Goal: Task Accomplishment & Management: Complete application form

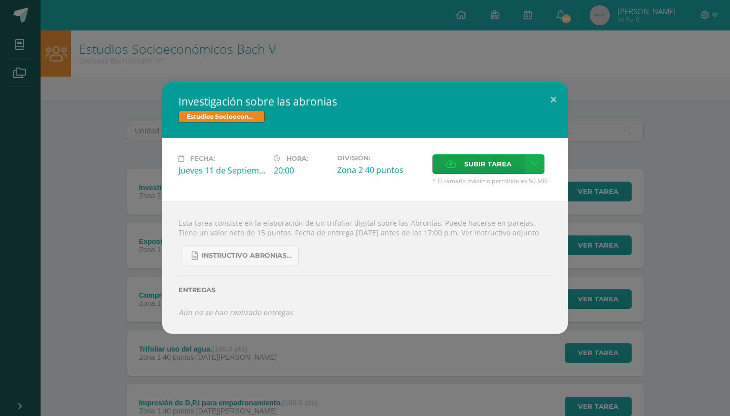
click at [538, 162] on icon at bounding box center [535, 164] width 8 height 9
click at [483, 177] on span "Subir enlace" at bounding box center [491, 181] width 43 height 10
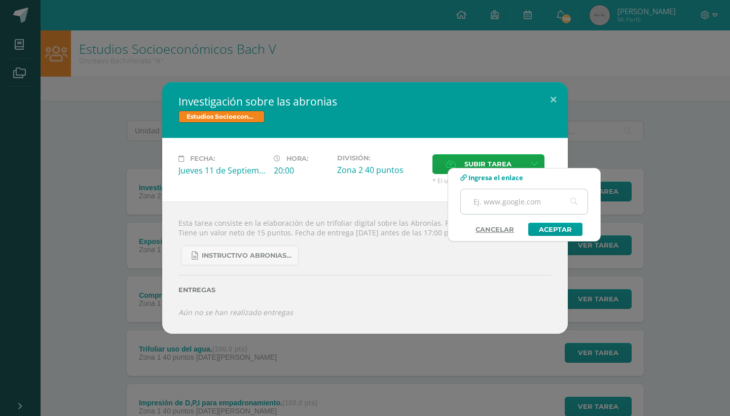
click at [482, 197] on input "text" at bounding box center [524, 201] width 127 height 25
paste input "https://www.canva.com/design/DAGyoDcutUg/htnmrqESSdFo3h-kVVRTuw/edit?utm_conten…"
type input "https://www.canva.com/design/DAGyoDcutUg/htnmrqESSdFo3h-kVVRTuw/edit?utm_conten…"
click at [549, 231] on link "Aceptar" at bounding box center [555, 229] width 54 height 13
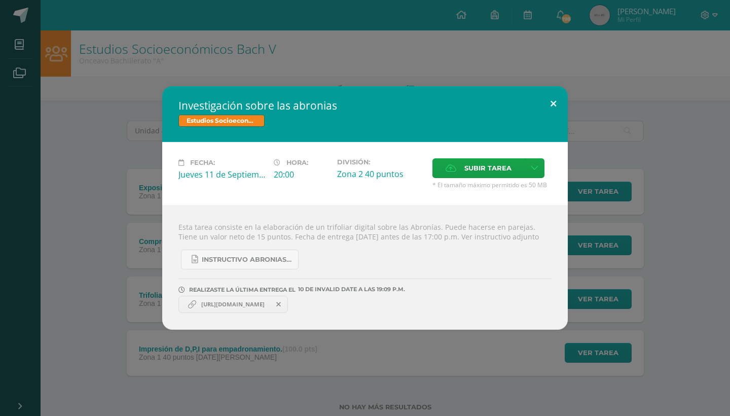
click at [550, 97] on button at bounding box center [553, 103] width 29 height 34
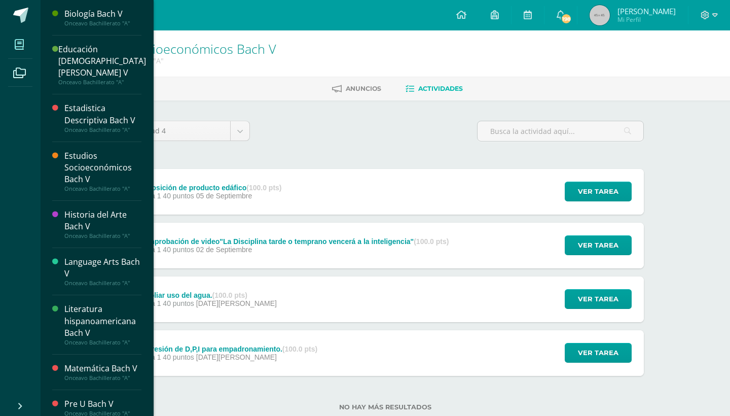
click at [22, 42] on icon at bounding box center [19, 45] width 9 height 10
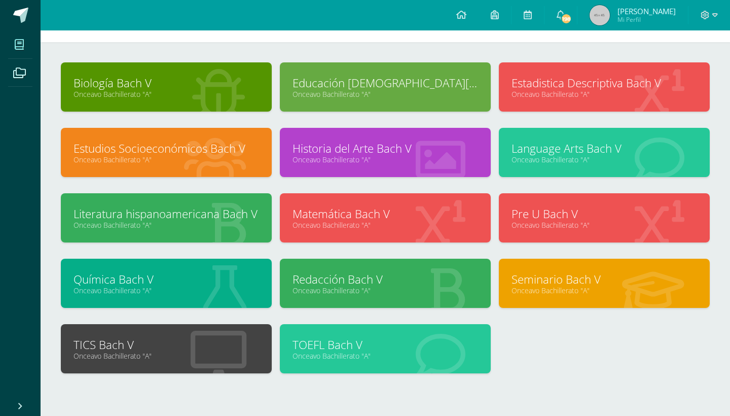
scroll to position [38, 0]
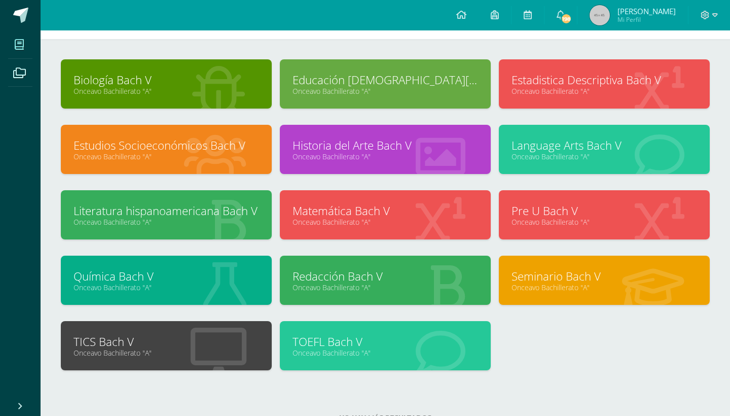
click at [398, 79] on link "Educación [DEMOGRAPHIC_DATA][PERSON_NAME] V" at bounding box center [386, 80] width 186 height 16
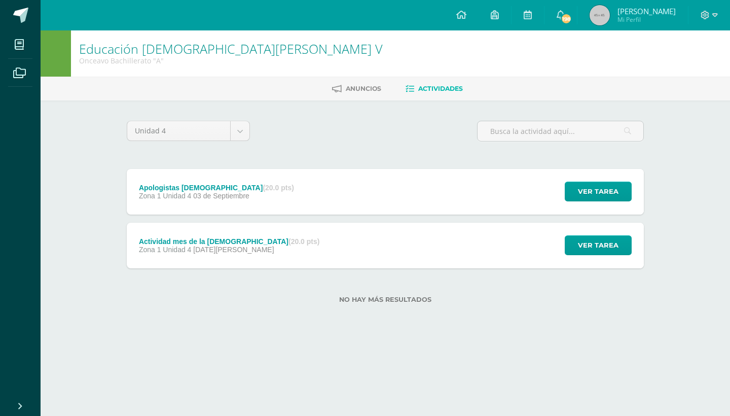
click at [246, 199] on span "03 de Septiembre" at bounding box center [221, 196] width 56 height 8
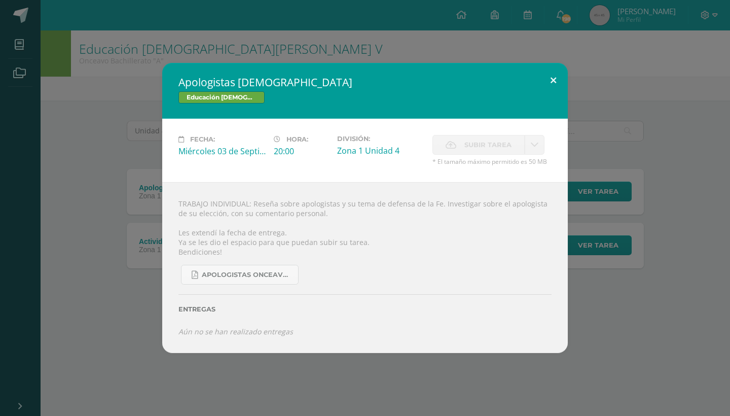
click at [546, 82] on button at bounding box center [553, 80] width 29 height 34
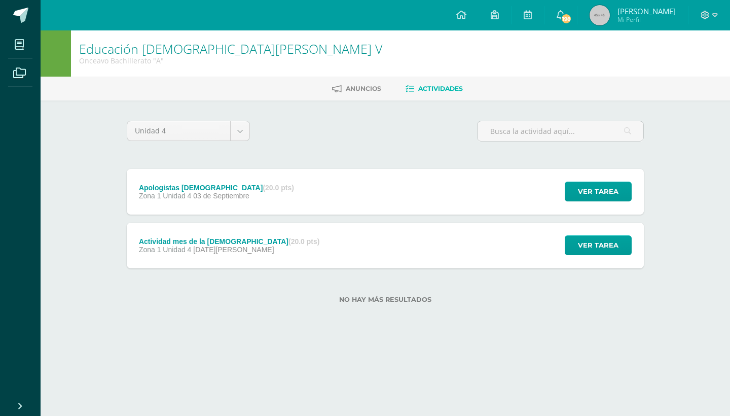
click at [294, 242] on div "Actividad mes de la Biblia (20.0 pts) Zona 1 Unidad 4 14 de Agosto Ver tarea Ac…" at bounding box center [385, 246] width 517 height 46
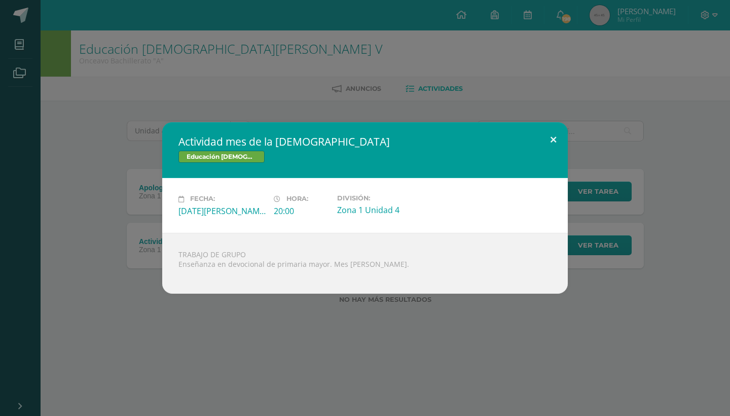
click at [551, 139] on button at bounding box center [553, 139] width 29 height 34
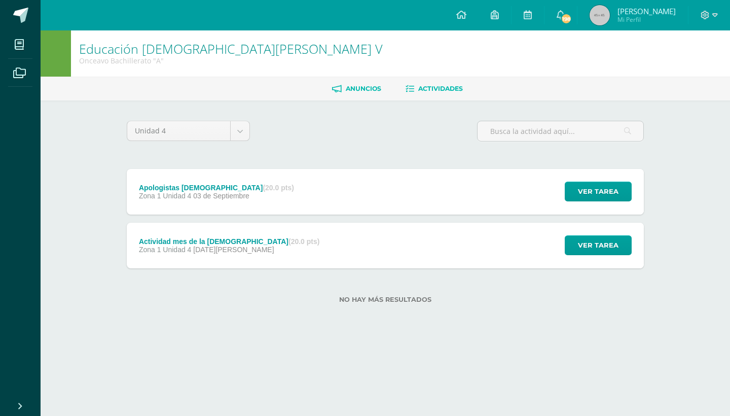
click at [369, 88] on span "Anuncios" at bounding box center [364, 89] width 36 height 8
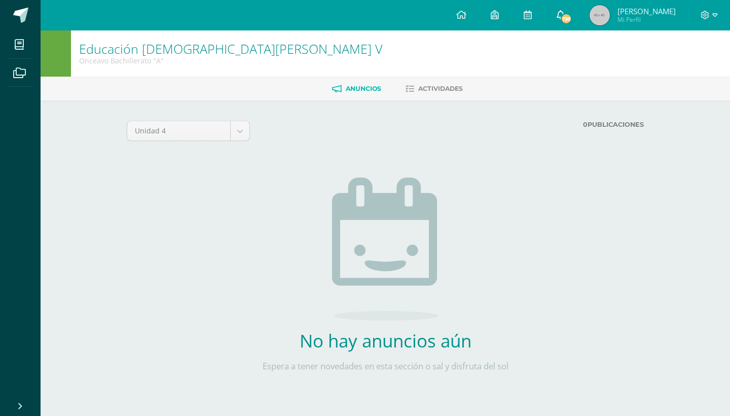
click at [561, 16] on span "198" at bounding box center [566, 18] width 11 height 11
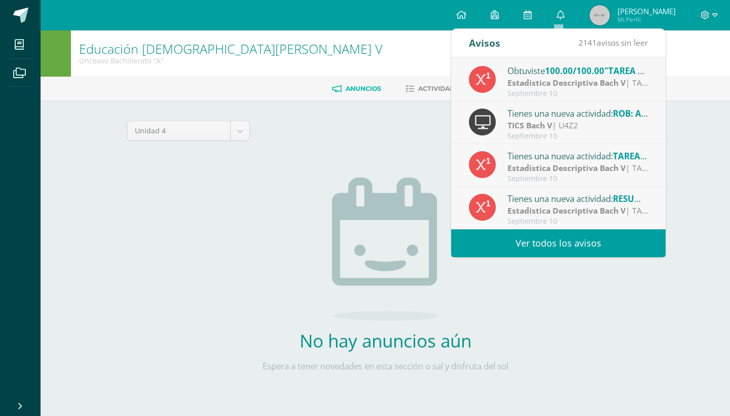
scroll to position [169, 0]
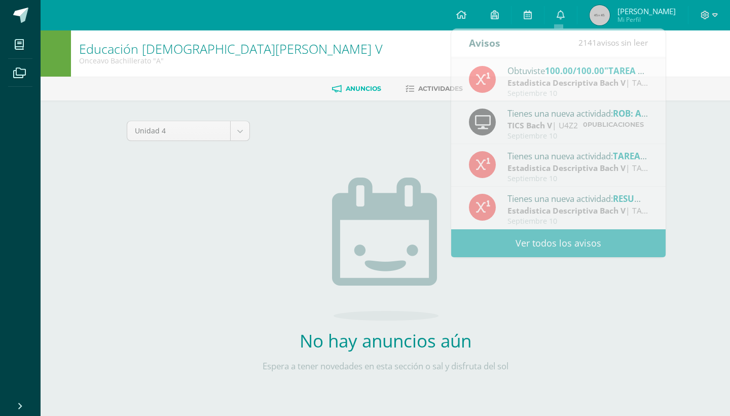
click at [301, 153] on div "Unidad 4 Unidad 1 Unidad 2 Unidad 3 Unidad 4 0 Publicaciones Cargando anuncios …" at bounding box center [385, 262] width 517 height 283
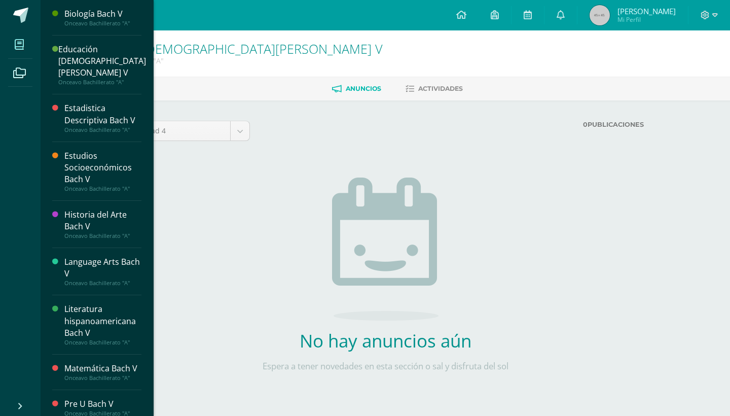
click at [19, 32] on link "Mis cursos" at bounding box center [20, 44] width 24 height 28
